Goal: Task Accomplishment & Management: Complete application form

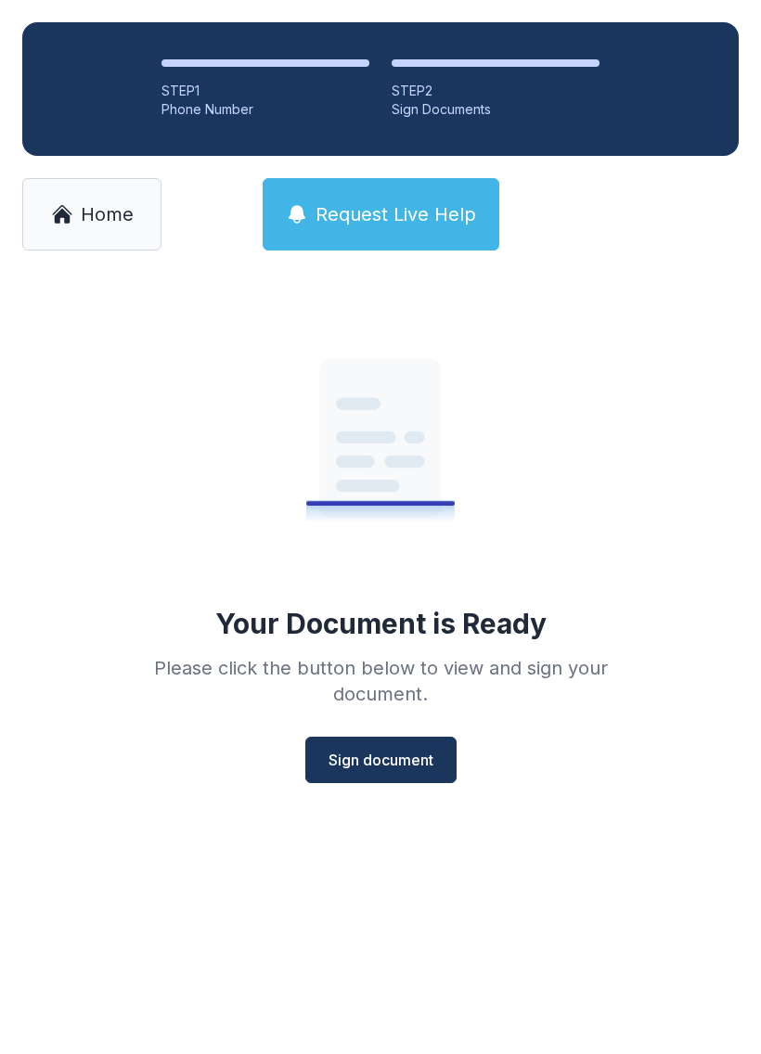
click at [329, 755] on span "Sign document" at bounding box center [381, 760] width 105 height 22
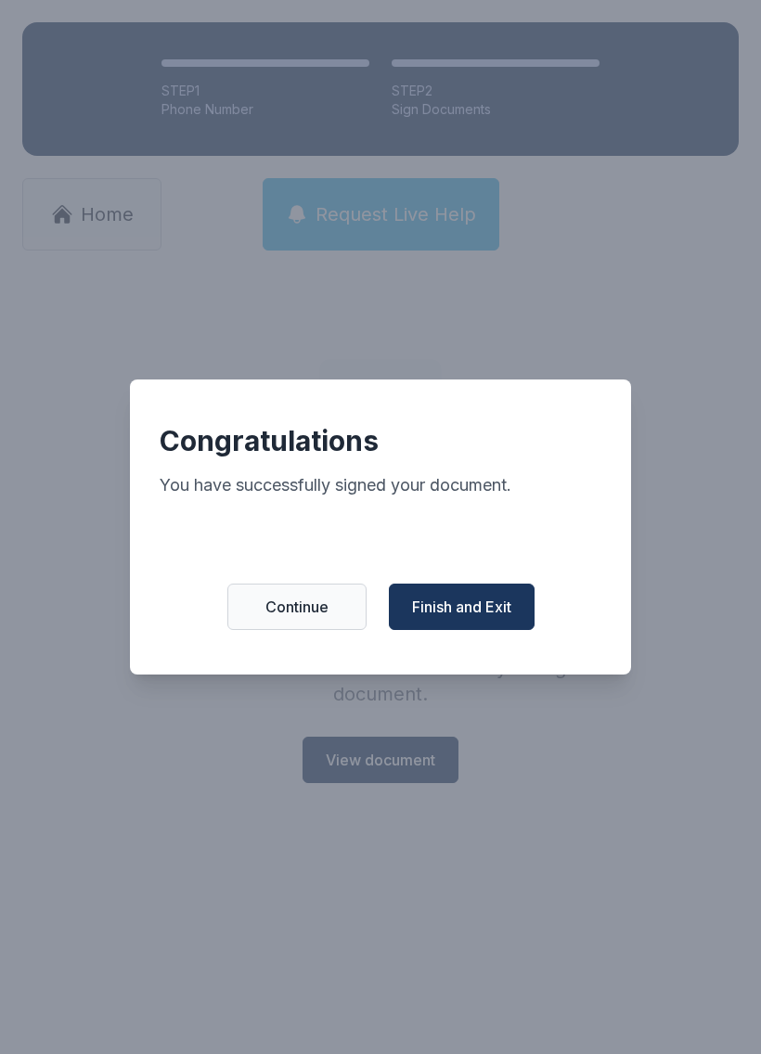
click at [466, 595] on button "Finish and Exit" at bounding box center [462, 607] width 146 height 46
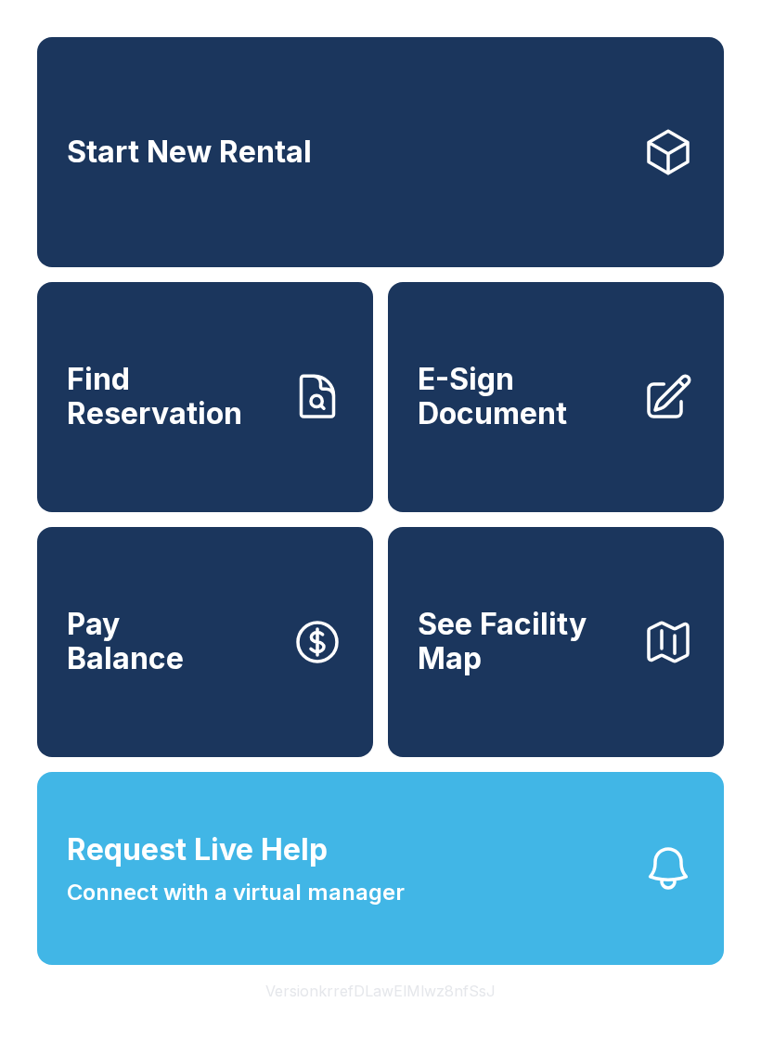
click at [507, 421] on span "E-Sign Document" at bounding box center [523, 397] width 210 height 68
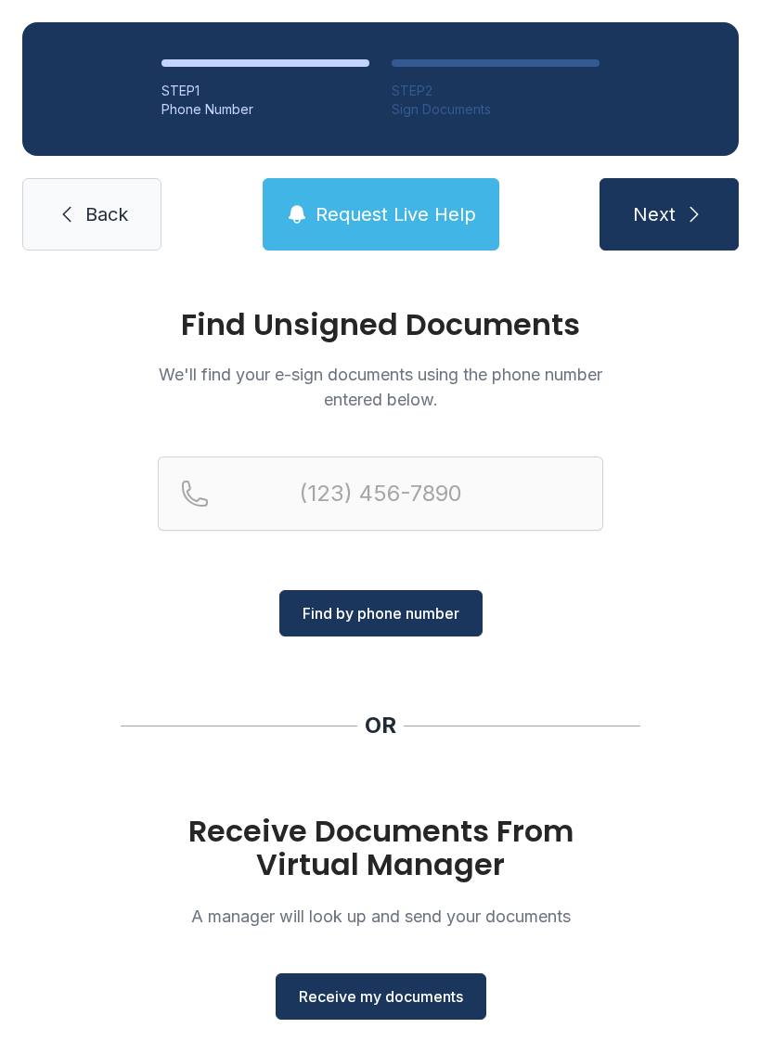
click at [389, 1013] on button "Receive my documents" at bounding box center [381, 997] width 211 height 46
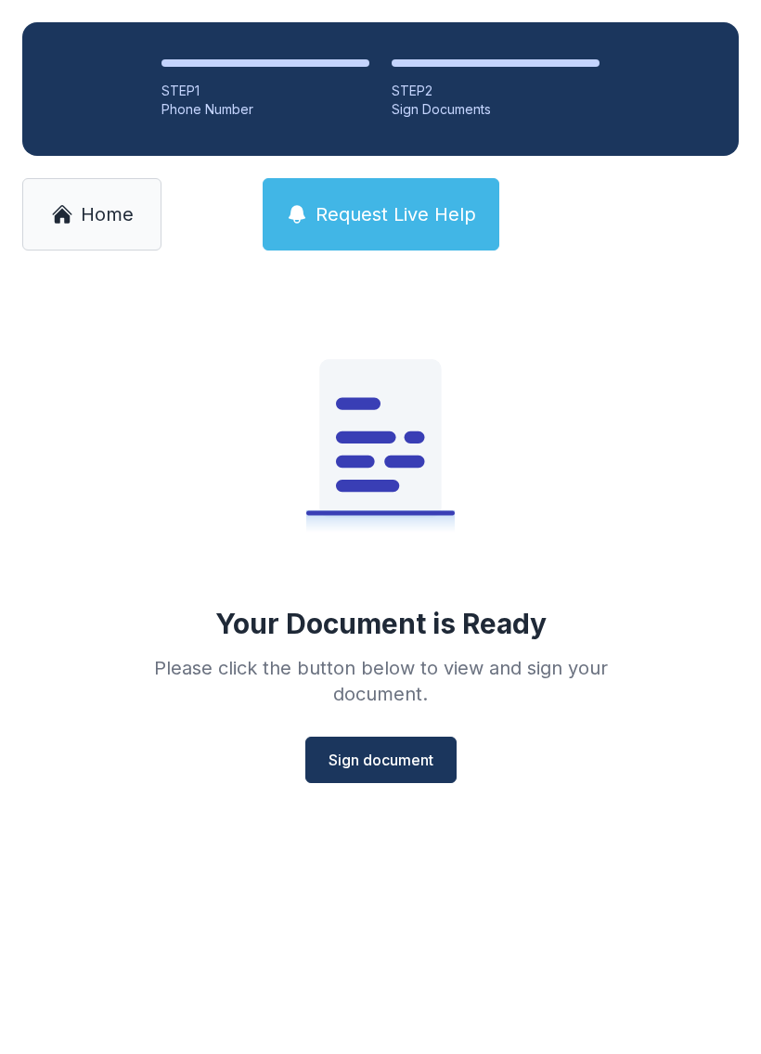
click at [389, 763] on span "Sign document" at bounding box center [381, 760] width 105 height 22
click at [437, 754] on button "Sign document" at bounding box center [380, 760] width 151 height 46
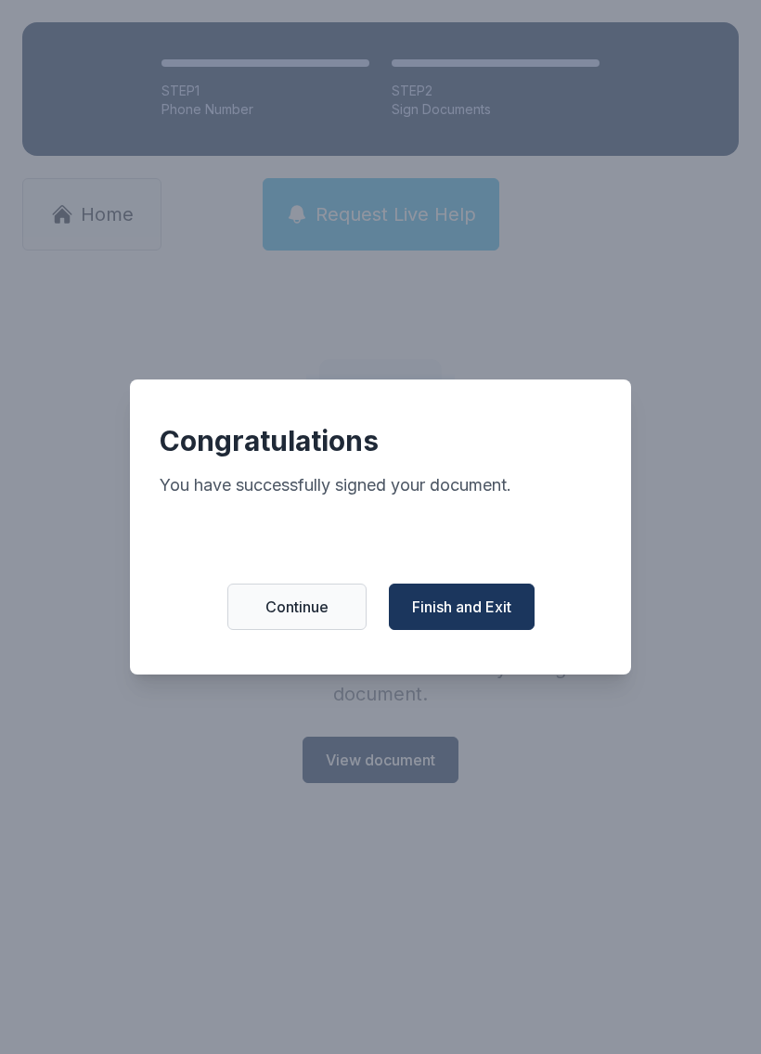
click at [481, 630] on button "Finish and Exit" at bounding box center [462, 607] width 146 height 46
